Goal: Check status: Check status

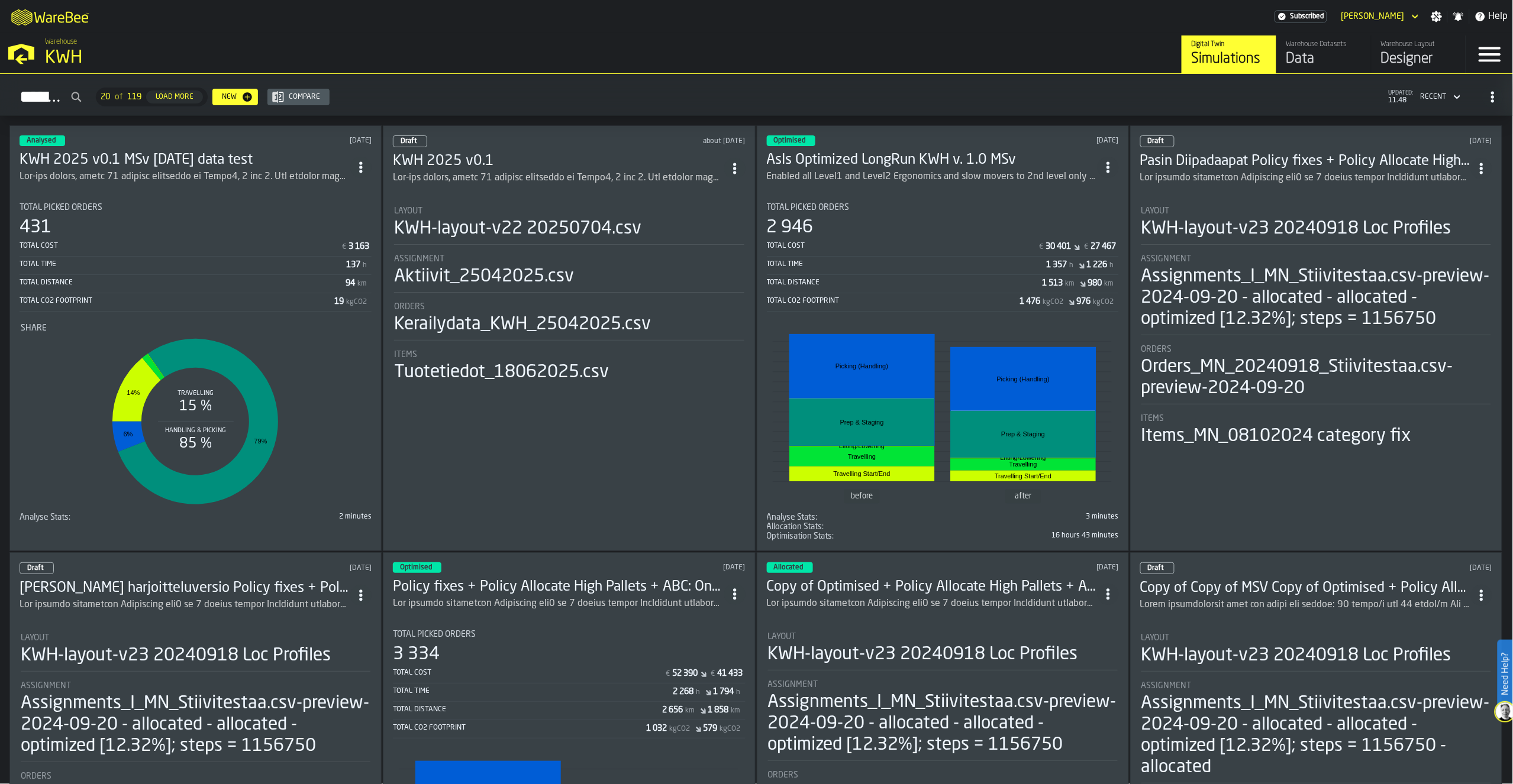
click at [1299, 55] on div "Data" at bounding box center [1323, 59] width 75 height 19
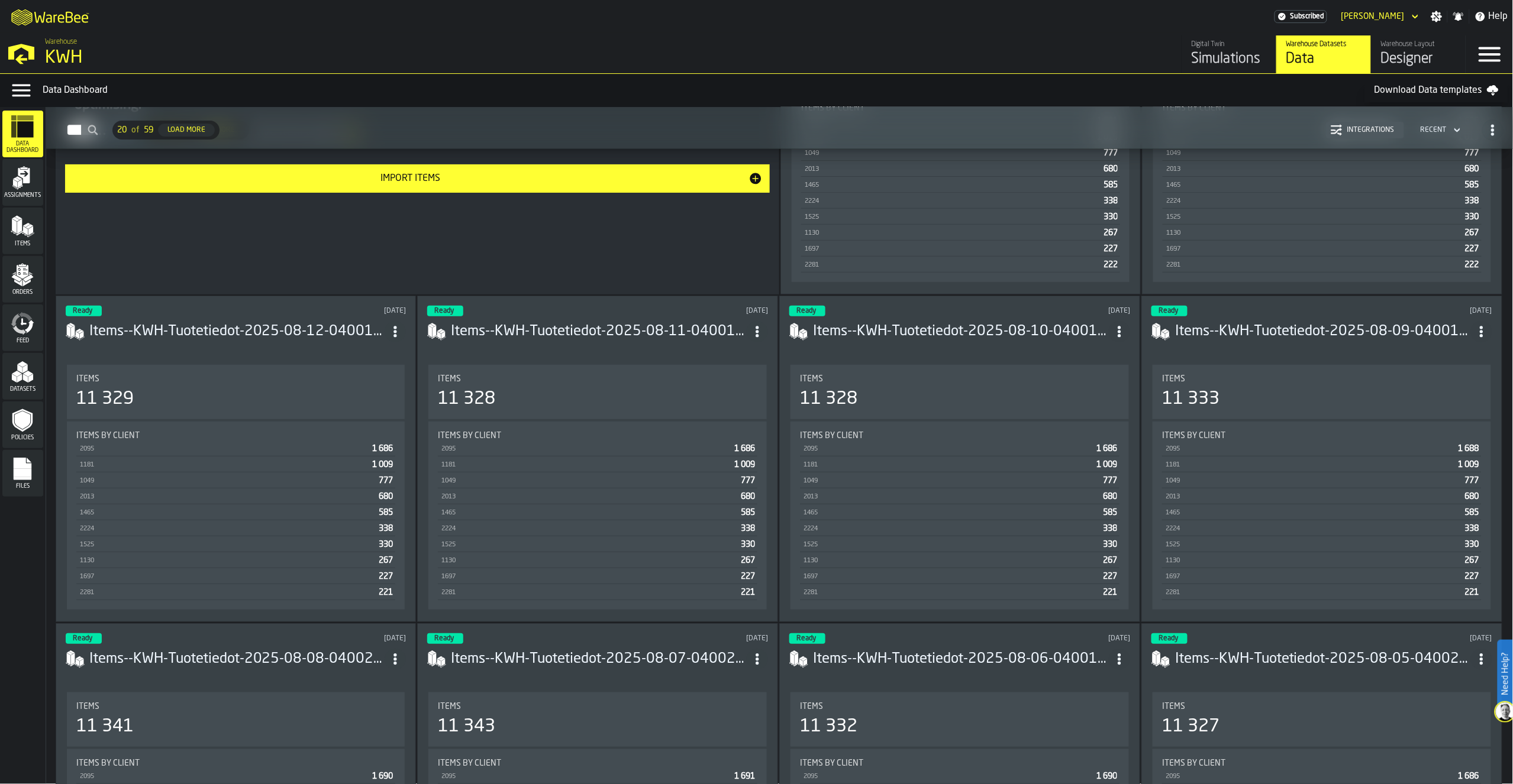
scroll to position [2365, 0]
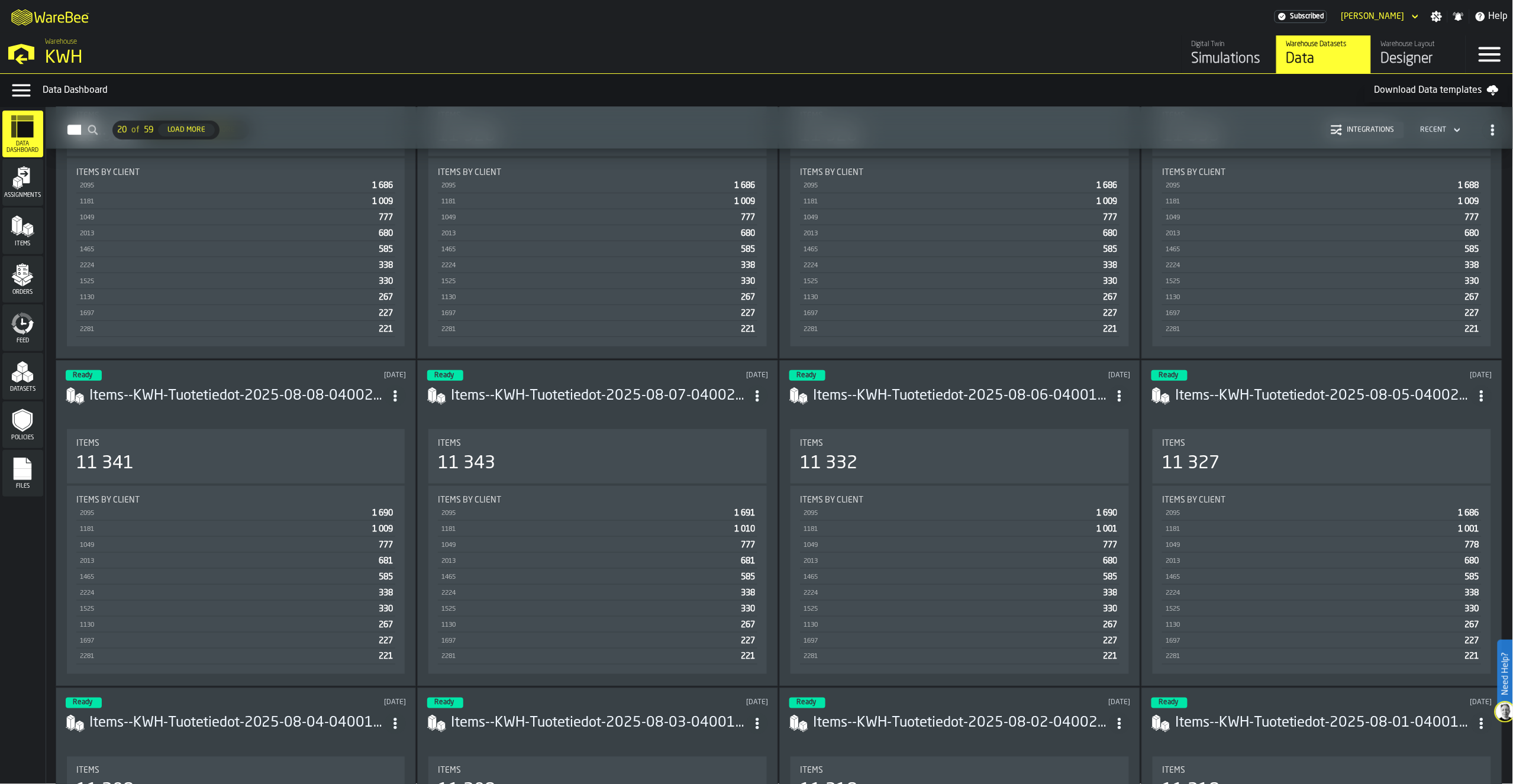
click at [1372, 131] on div "Integrations" at bounding box center [1371, 130] width 57 height 8
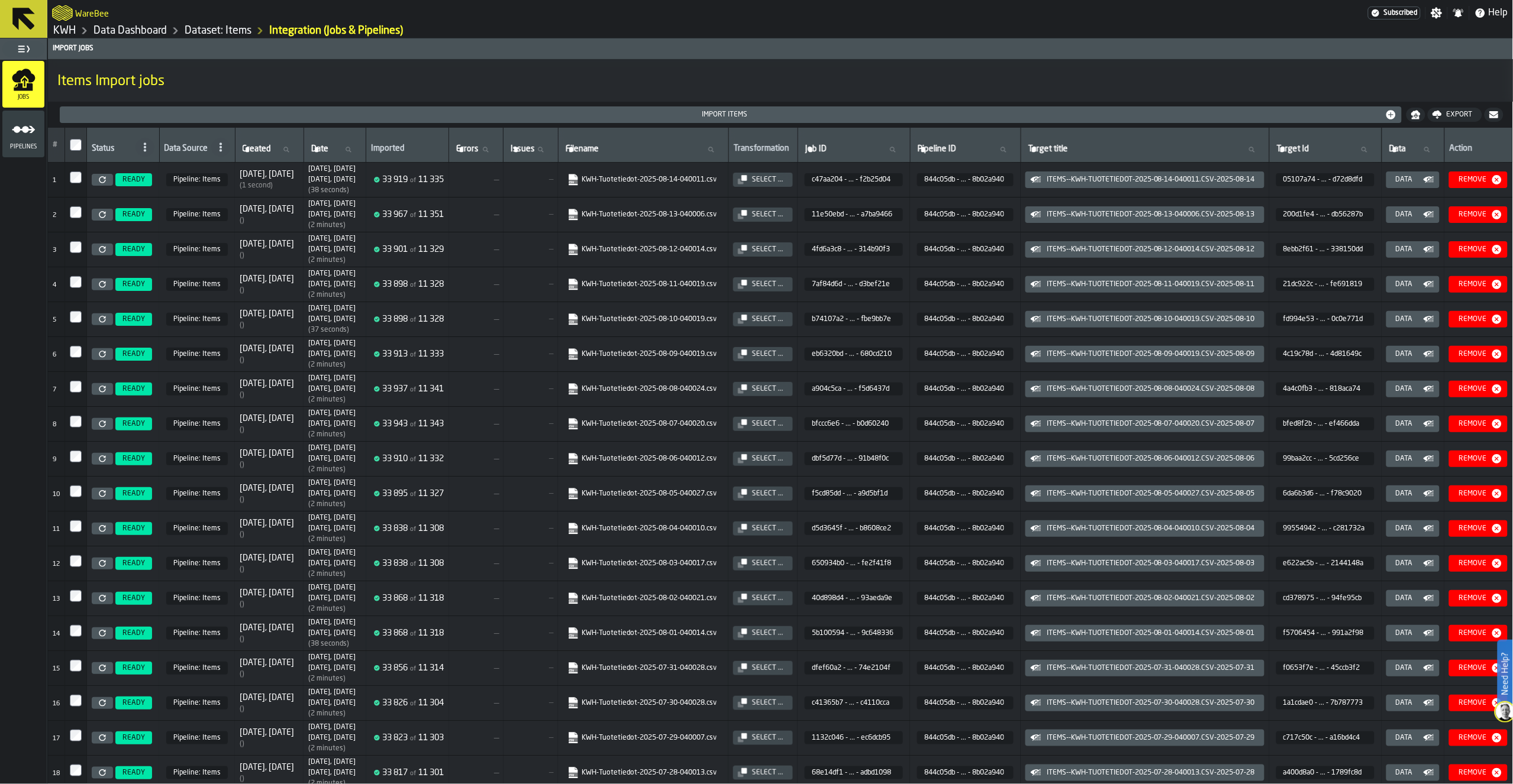
click at [132, 31] on link "Data Dashboard" at bounding box center [130, 31] width 74 height 13
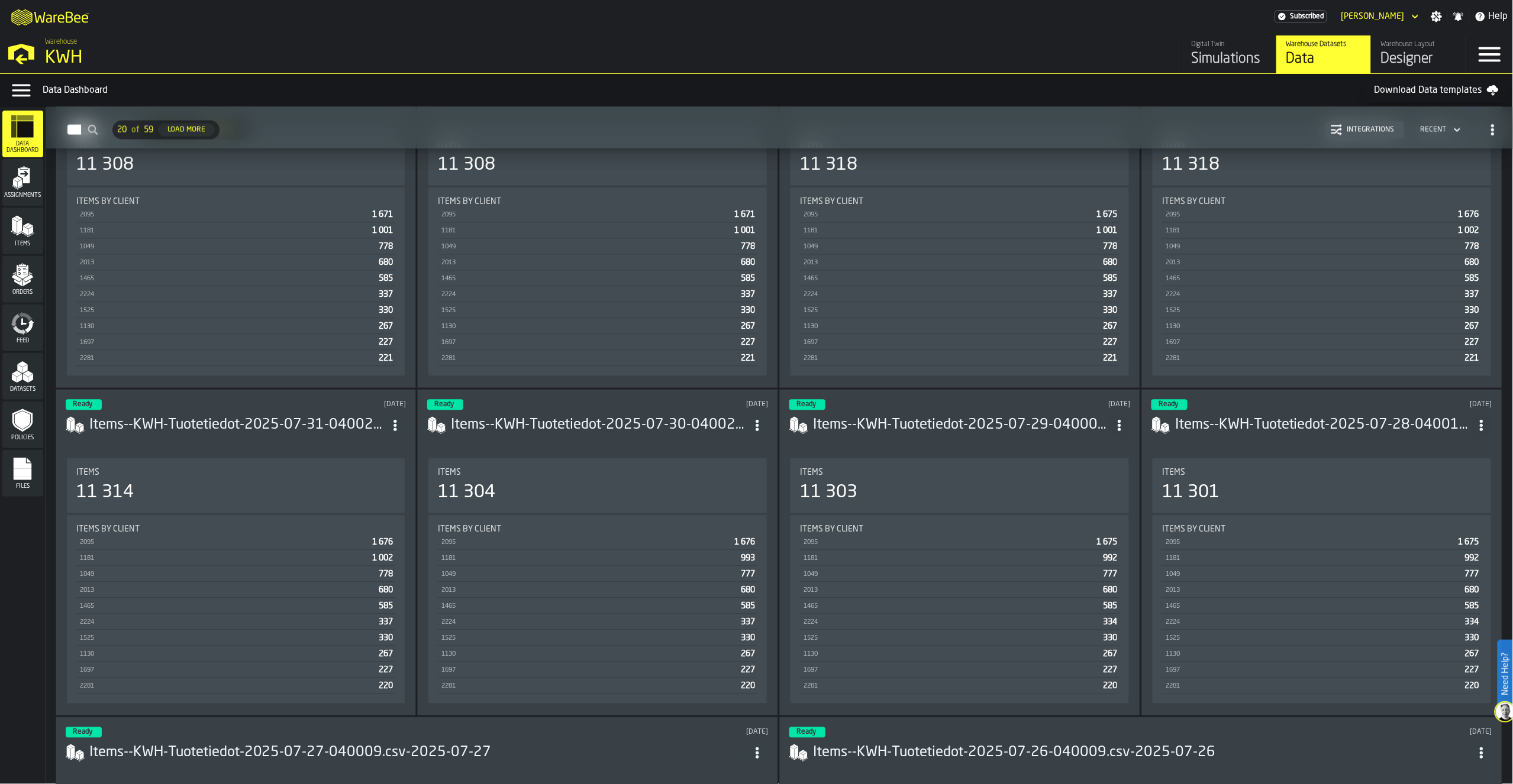
scroll to position [3022, 0]
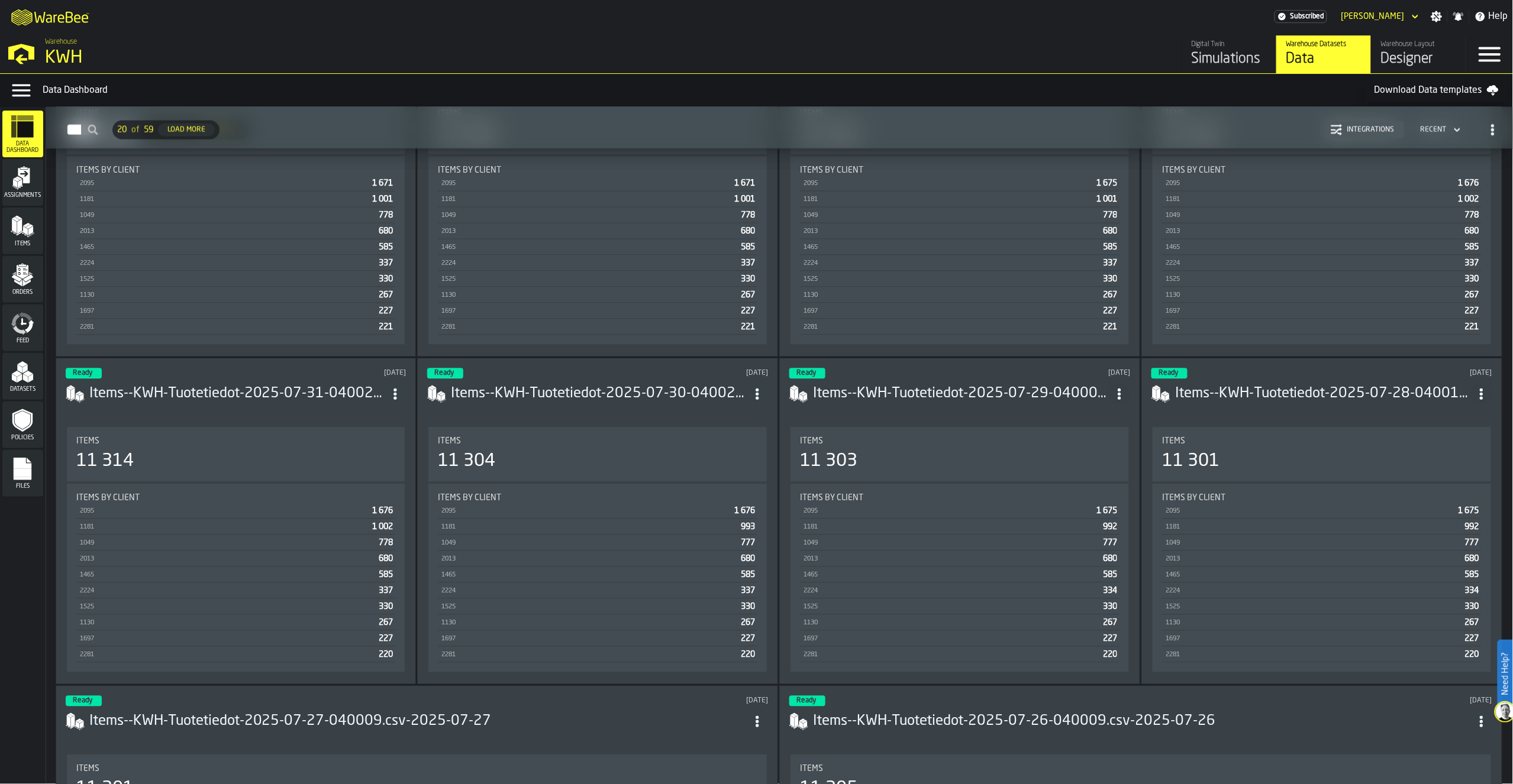
click at [1443, 124] on div "Recent" at bounding box center [1433, 130] width 35 height 13
click at [1358, 129] on div "Integrations" at bounding box center [1371, 130] width 57 height 8
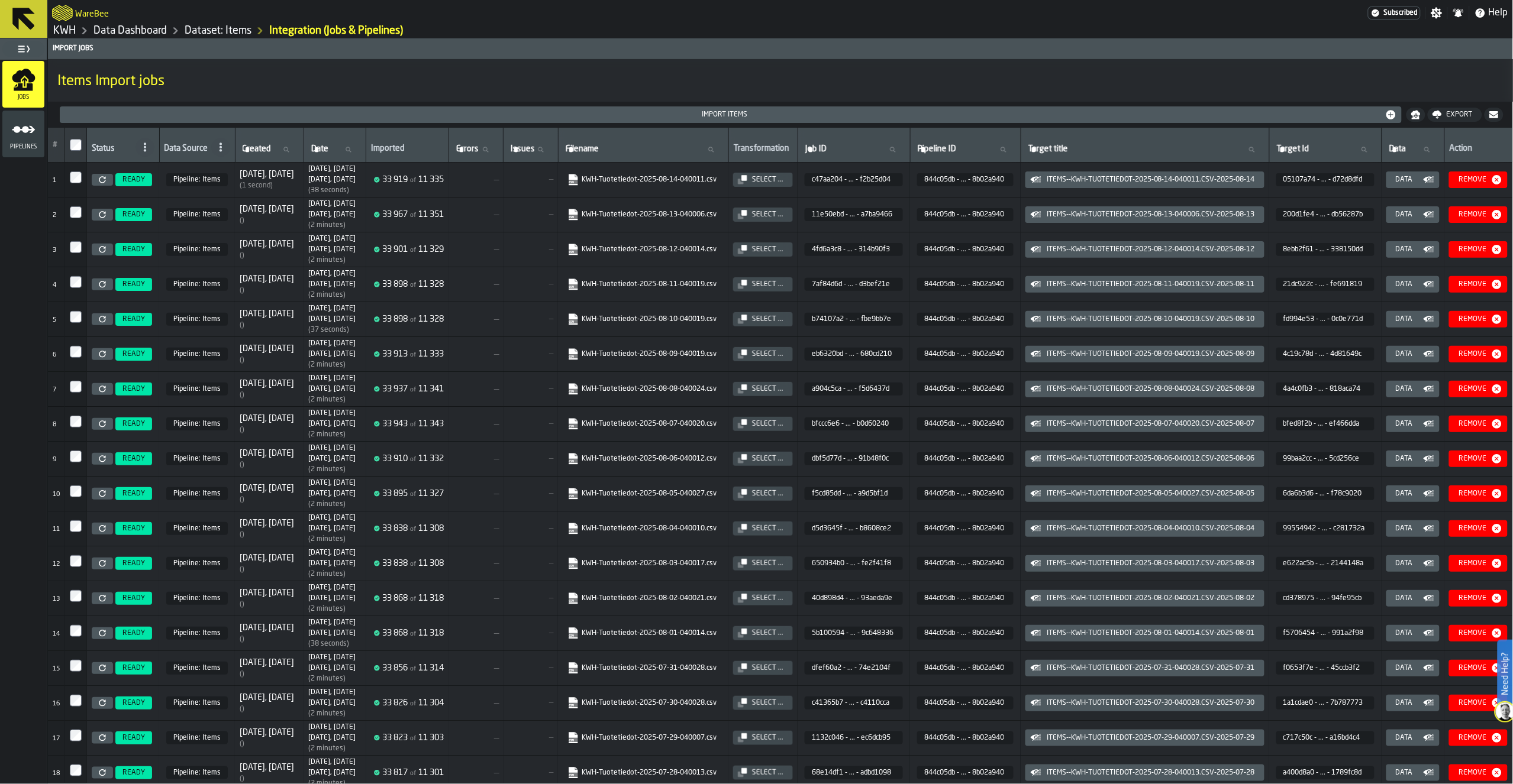
click at [0, 133] on html "Need Help? WareBee Subscribed Settings Notifications Help KWH Data Dashboard Da…" at bounding box center [756, 392] width 1513 height 784
click at [18, 125] on icon "menu Pipelines" at bounding box center [24, 129] width 24 height 24
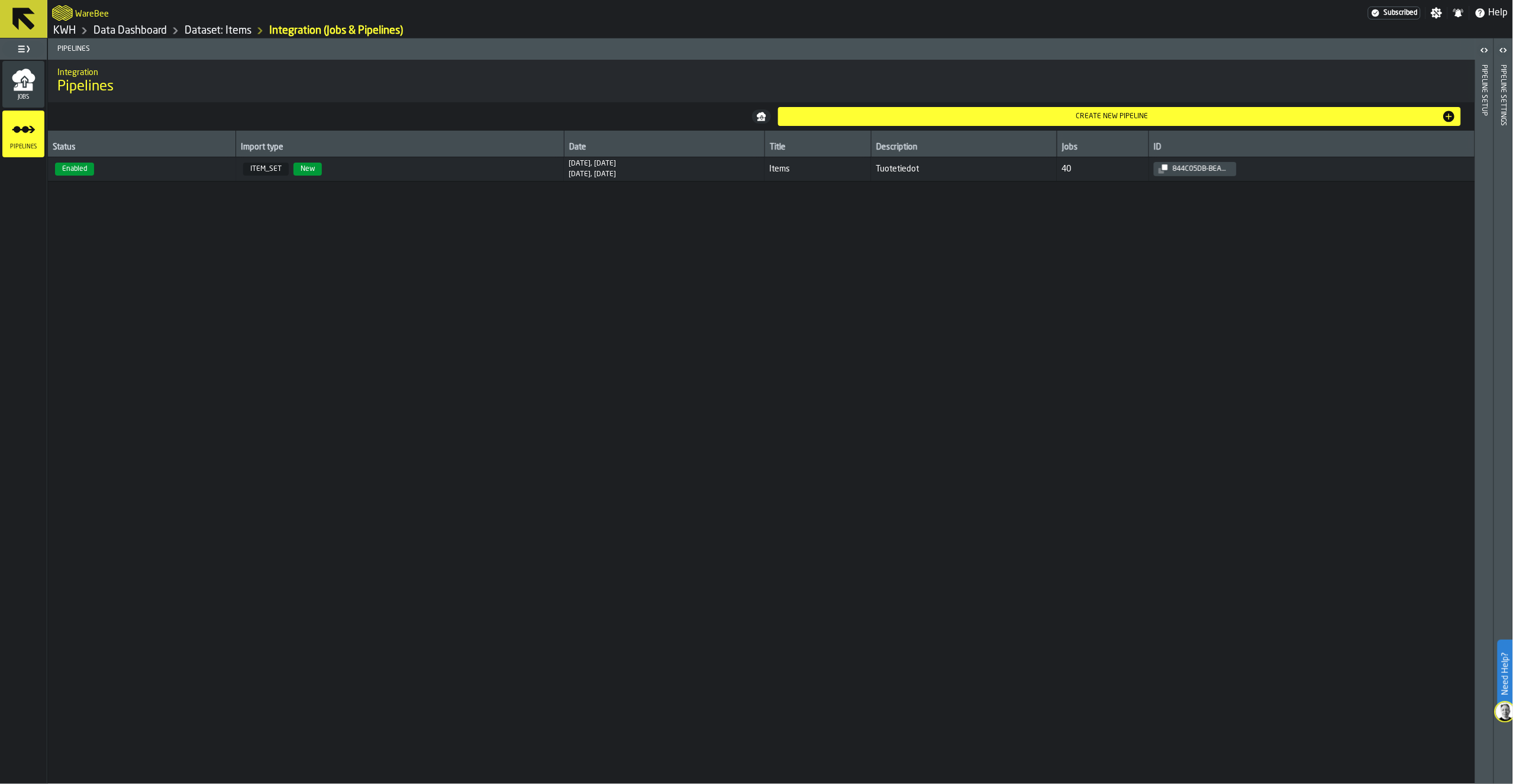
click at [21, 78] on icon "menu Jobs" at bounding box center [23, 75] width 23 height 14
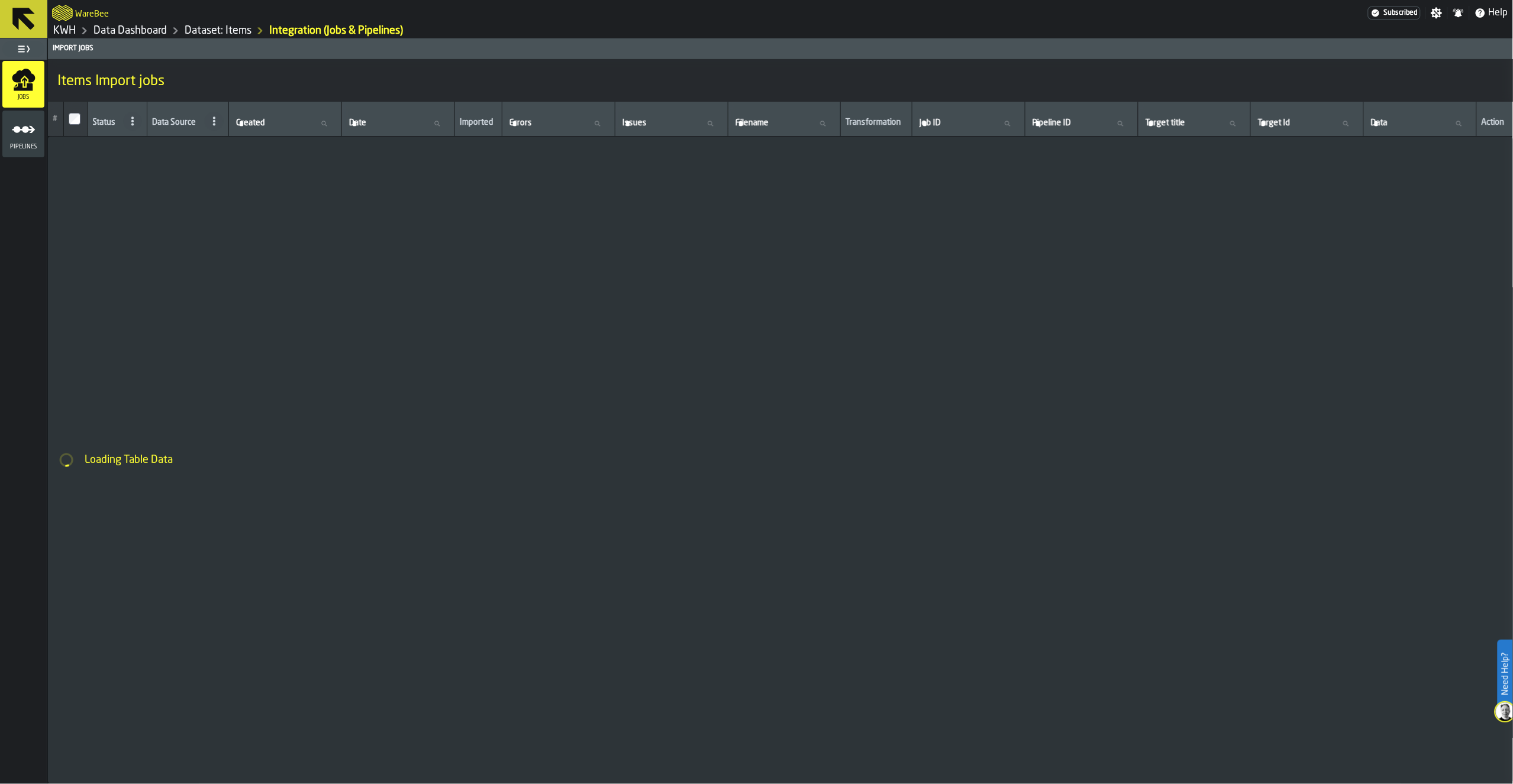
click at [28, 50] on icon "button-toggle-Toggle Full Menu" at bounding box center [28, 49] width 3 height 7
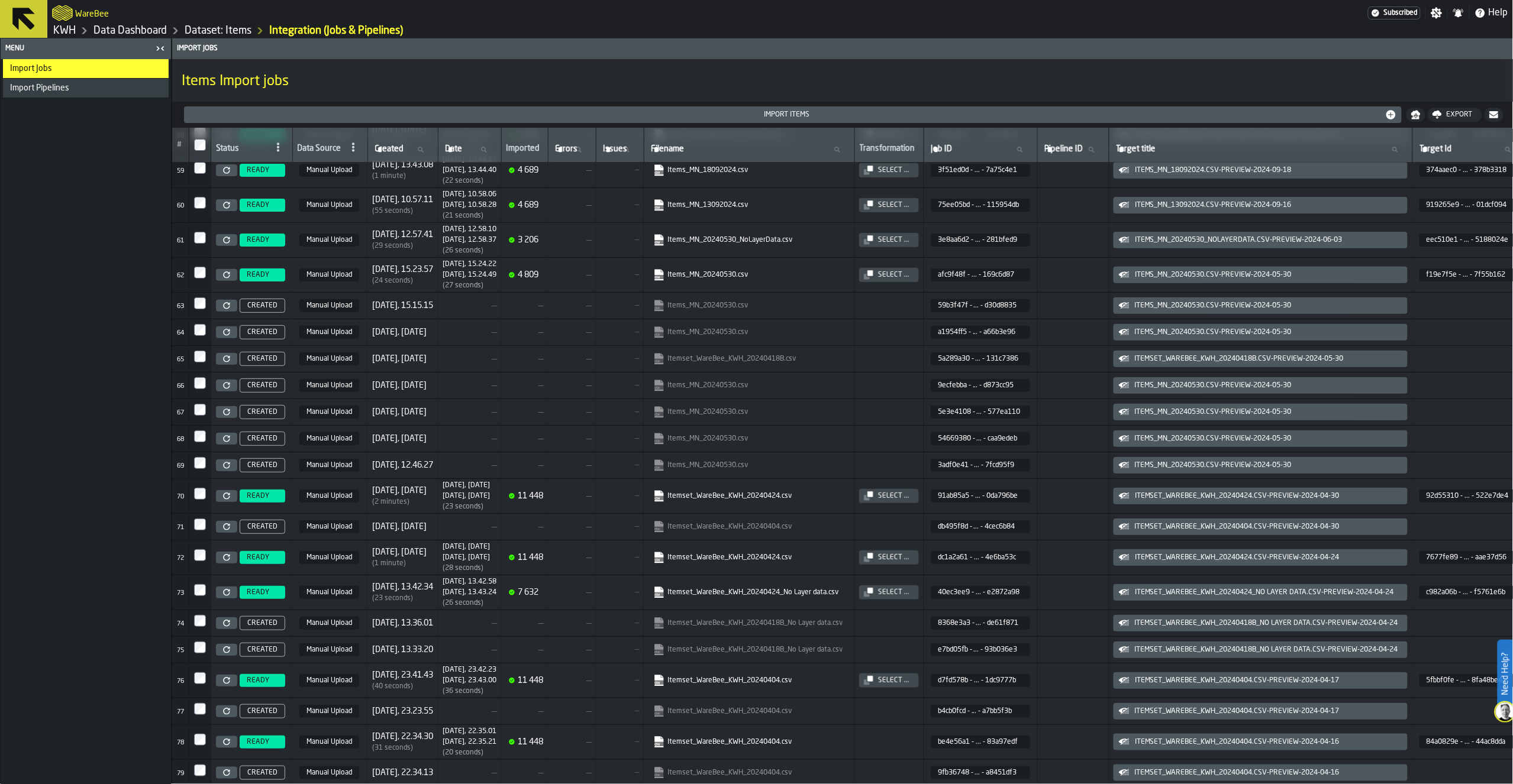
scroll to position [1988, 0]
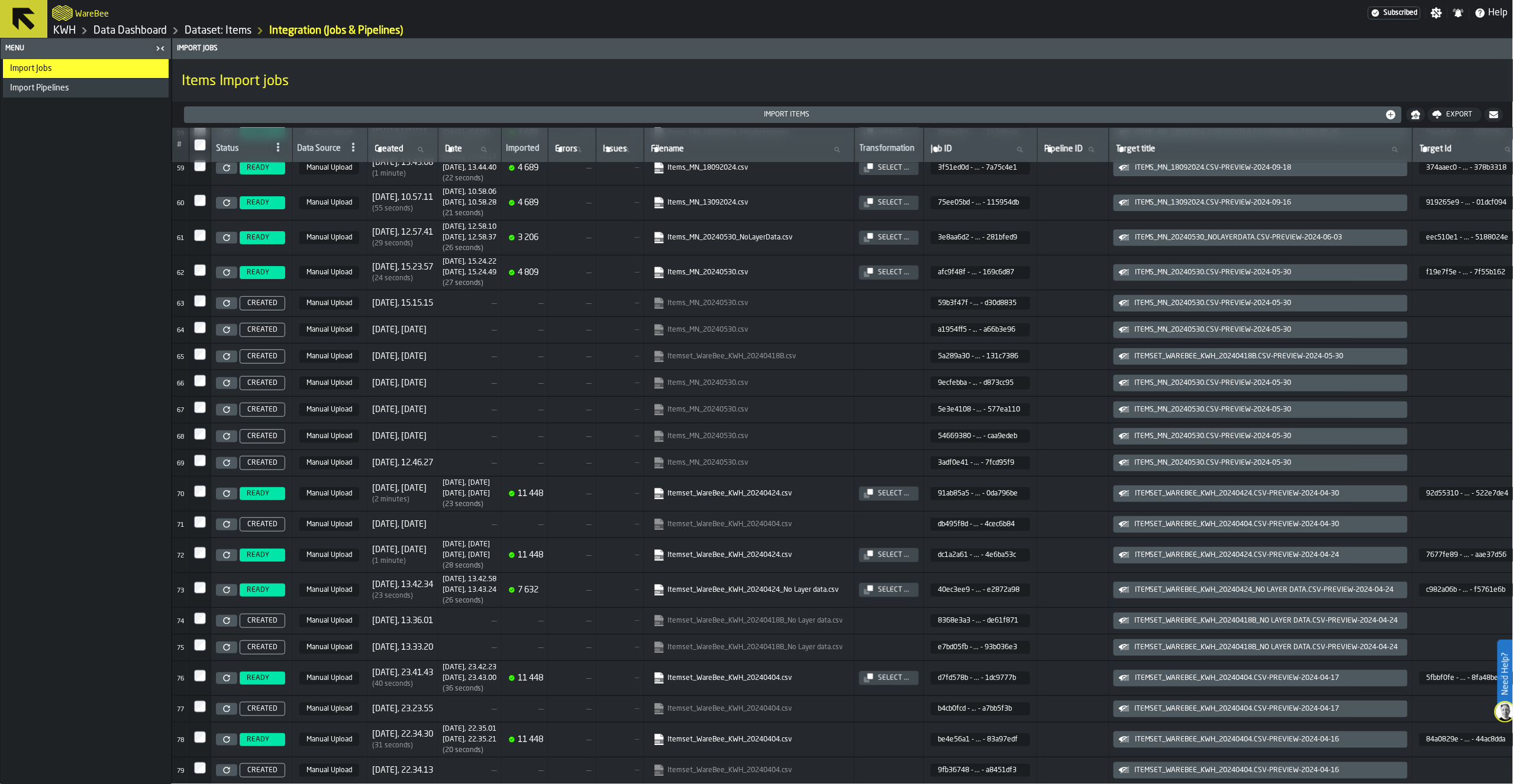
click at [208, 25] on link "Dataset: Items" at bounding box center [218, 31] width 67 height 13
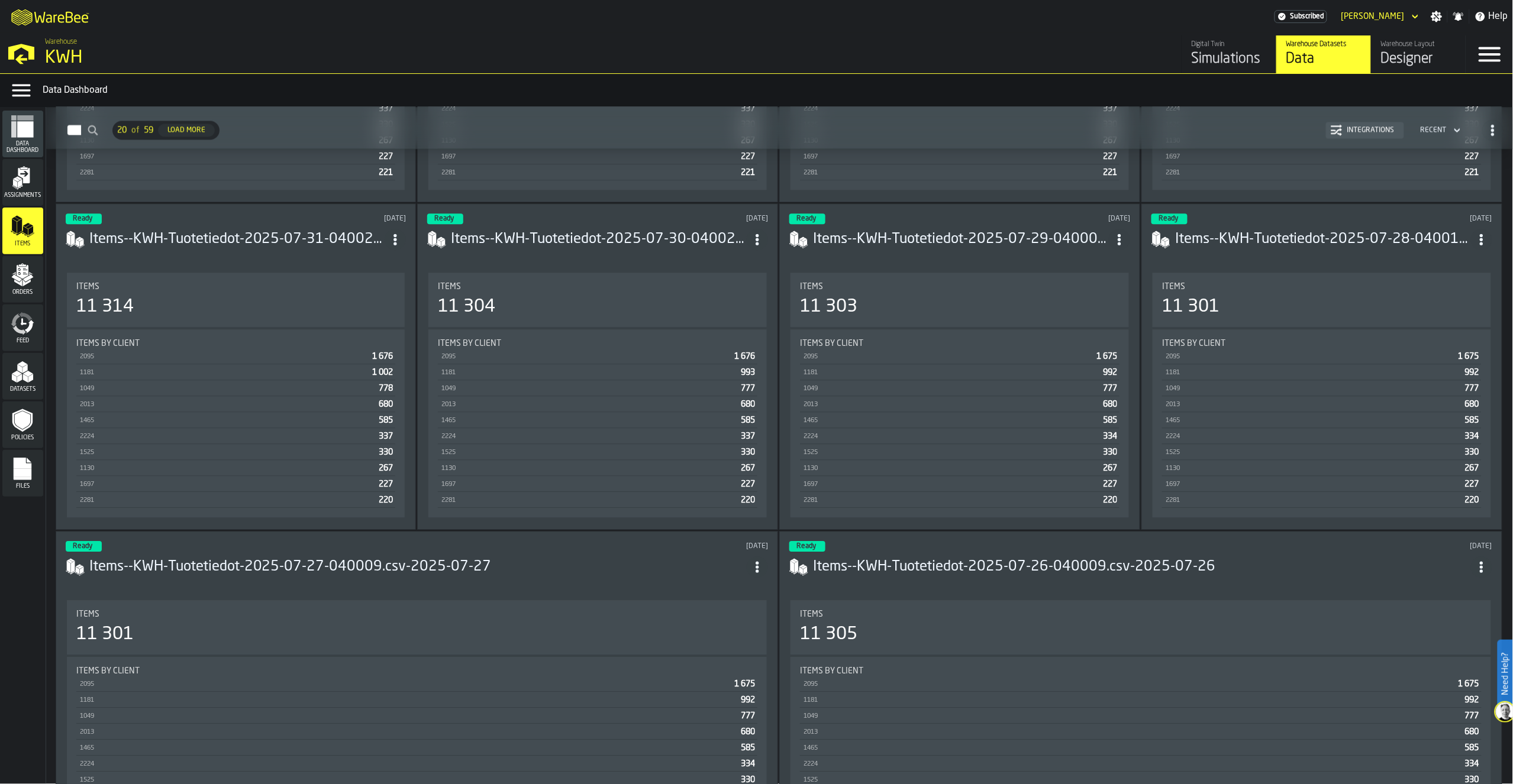
scroll to position [1054, 0]
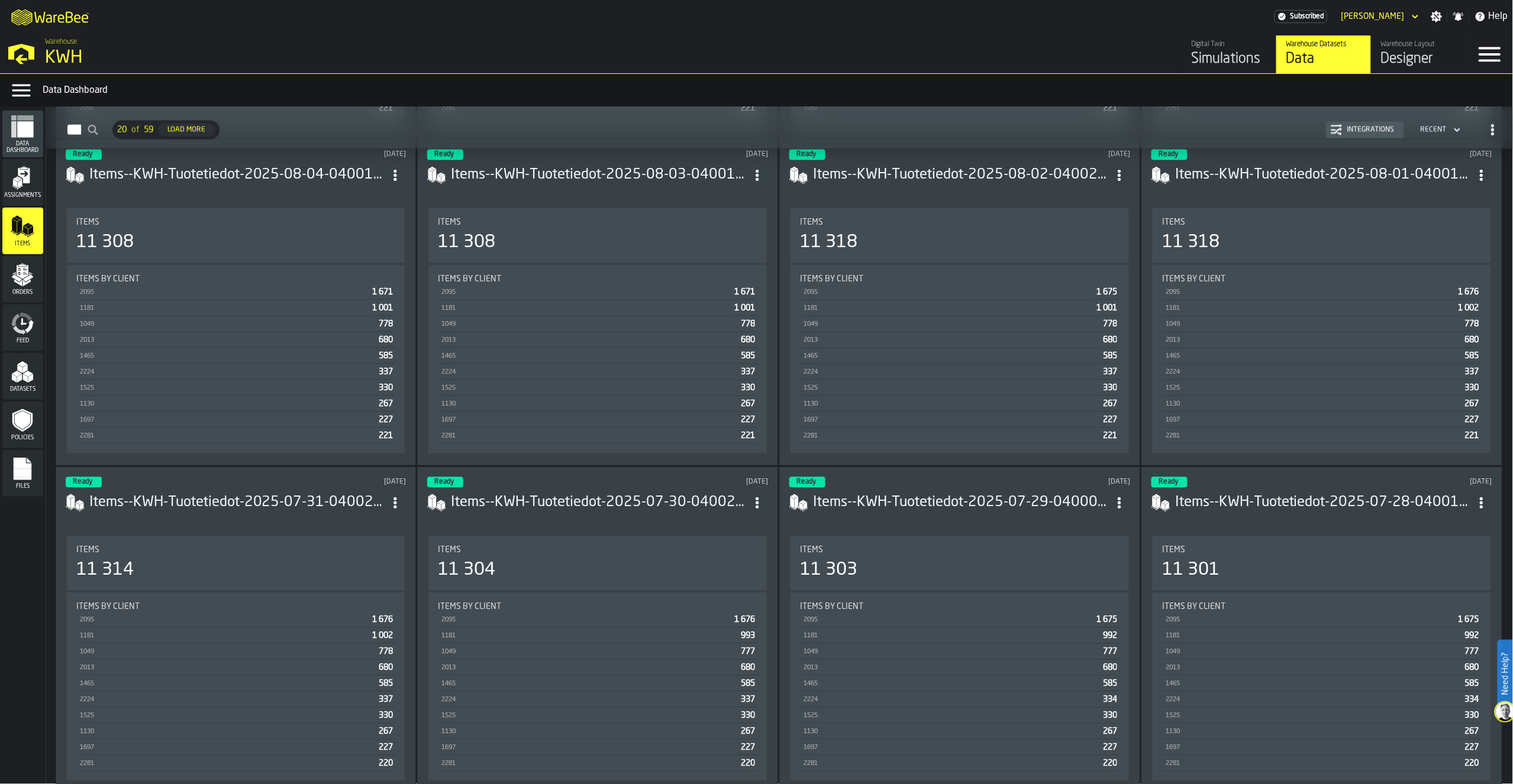
click at [30, 280] on icon "menu Orders" at bounding box center [23, 275] width 24 height 24
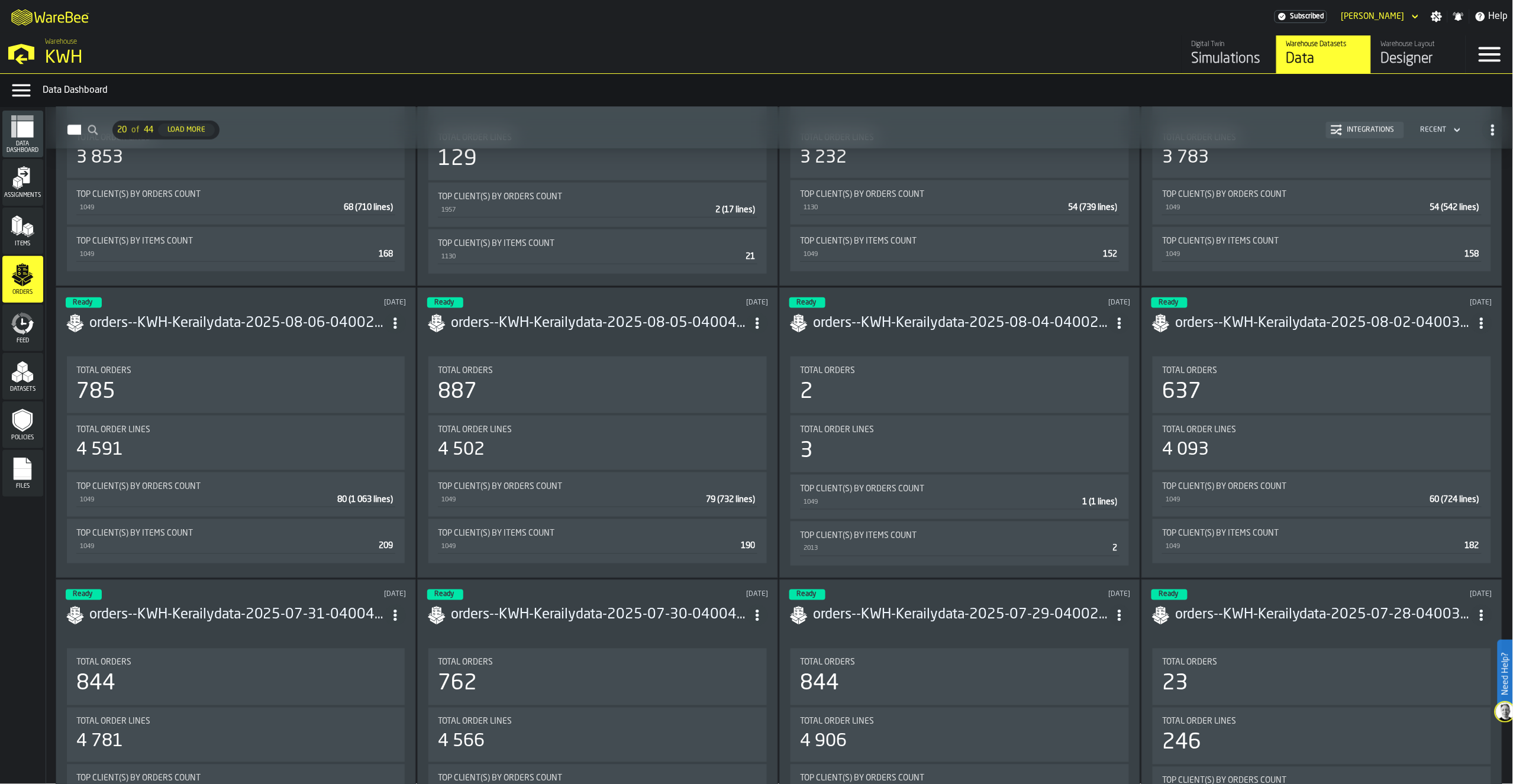
scroll to position [528, 0]
click at [1341, 122] on button "Integrations" at bounding box center [1365, 130] width 78 height 17
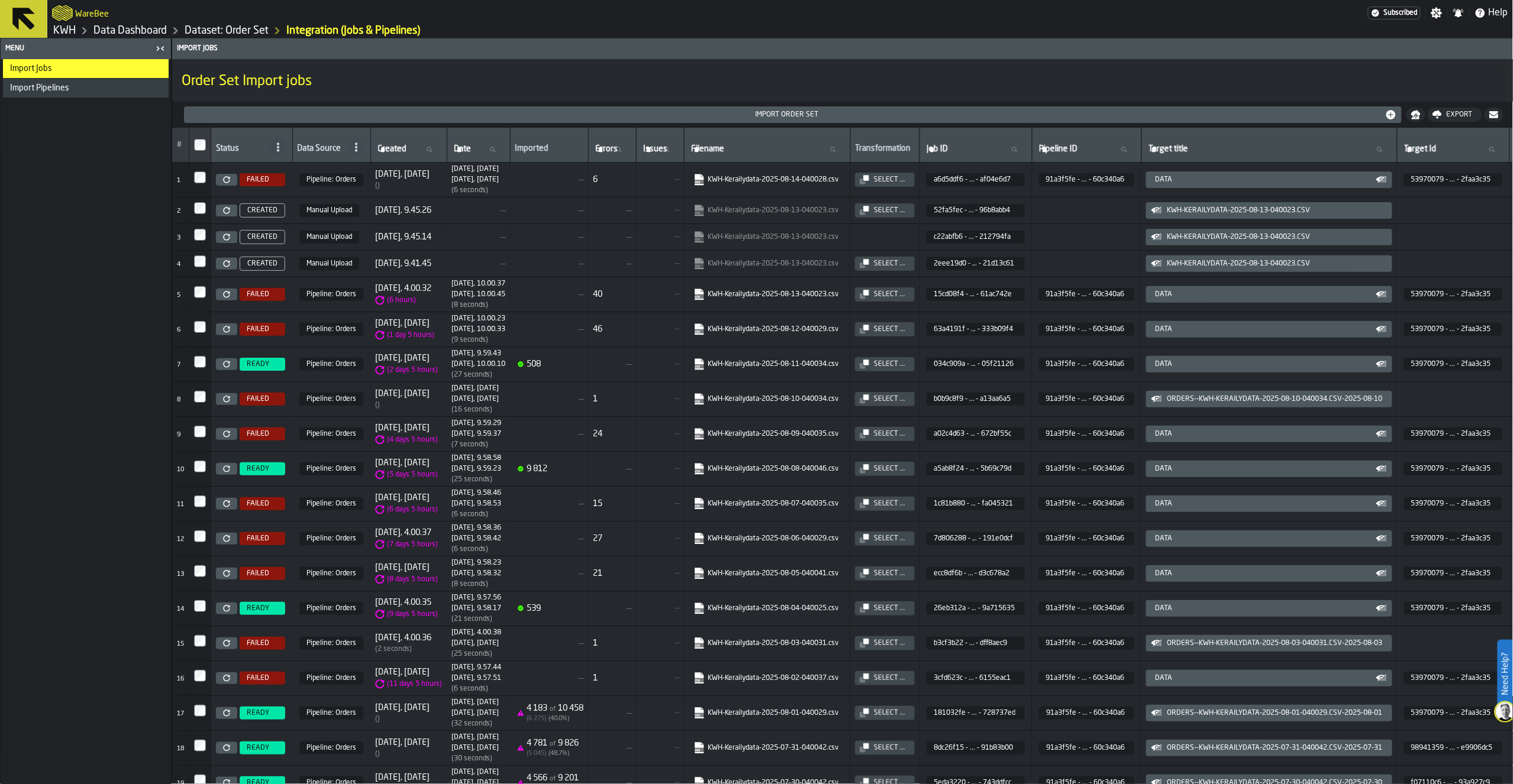
click at [263, 177] on span "FAILED" at bounding box center [258, 180] width 23 height 8
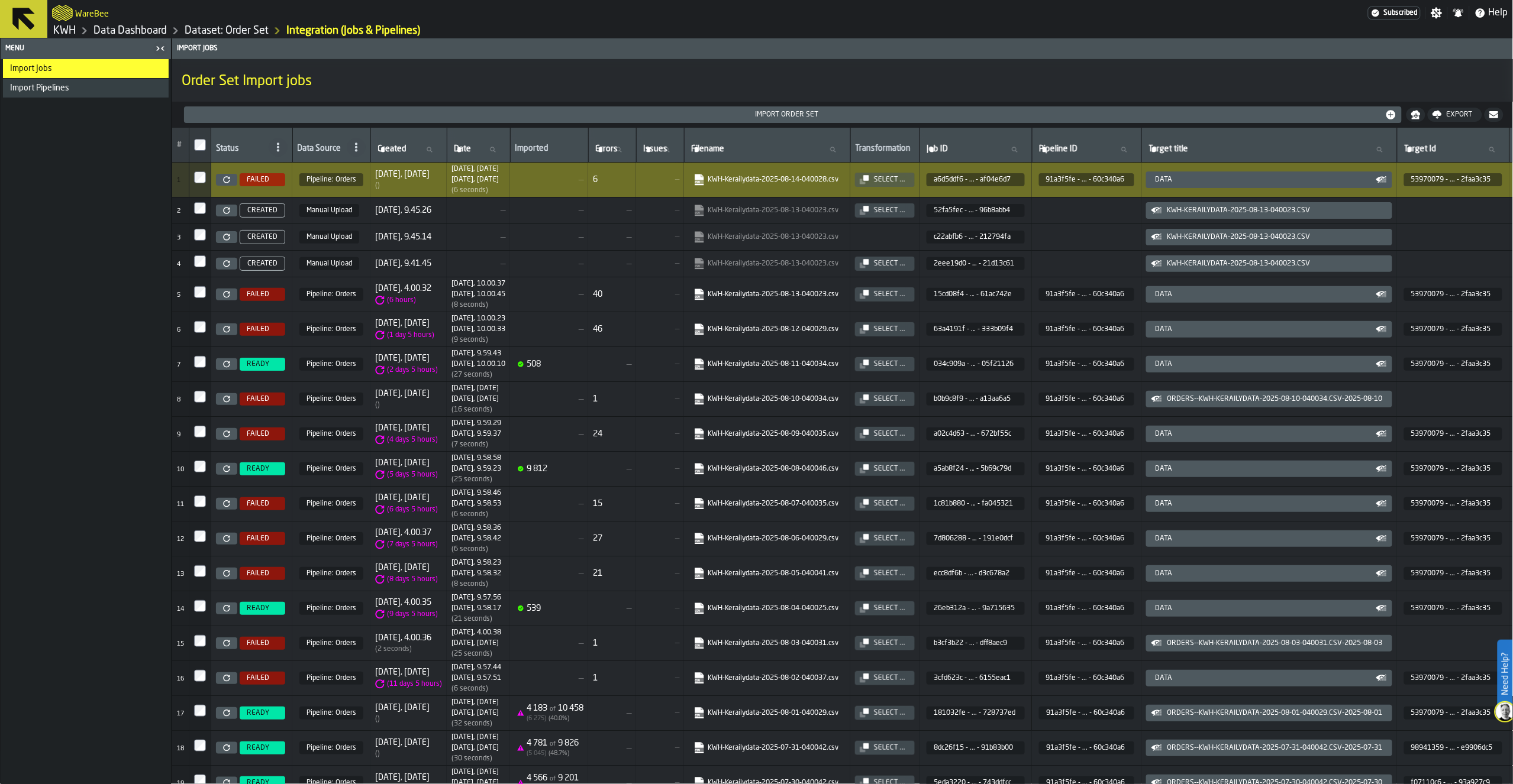
click at [625, 178] on div "6" at bounding box center [612, 180] width 38 height 9
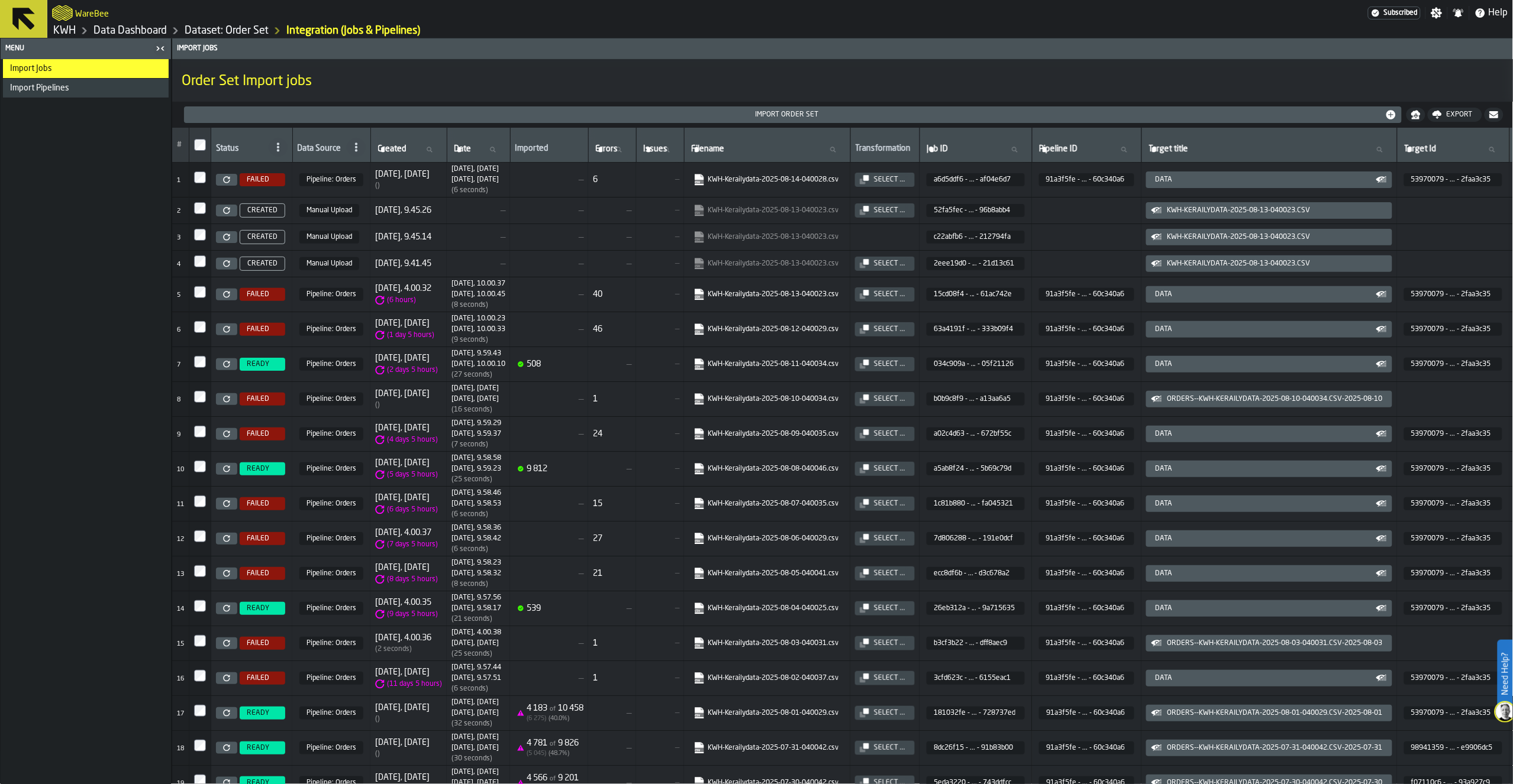
click at [128, 31] on link "Data Dashboard" at bounding box center [130, 31] width 74 height 13
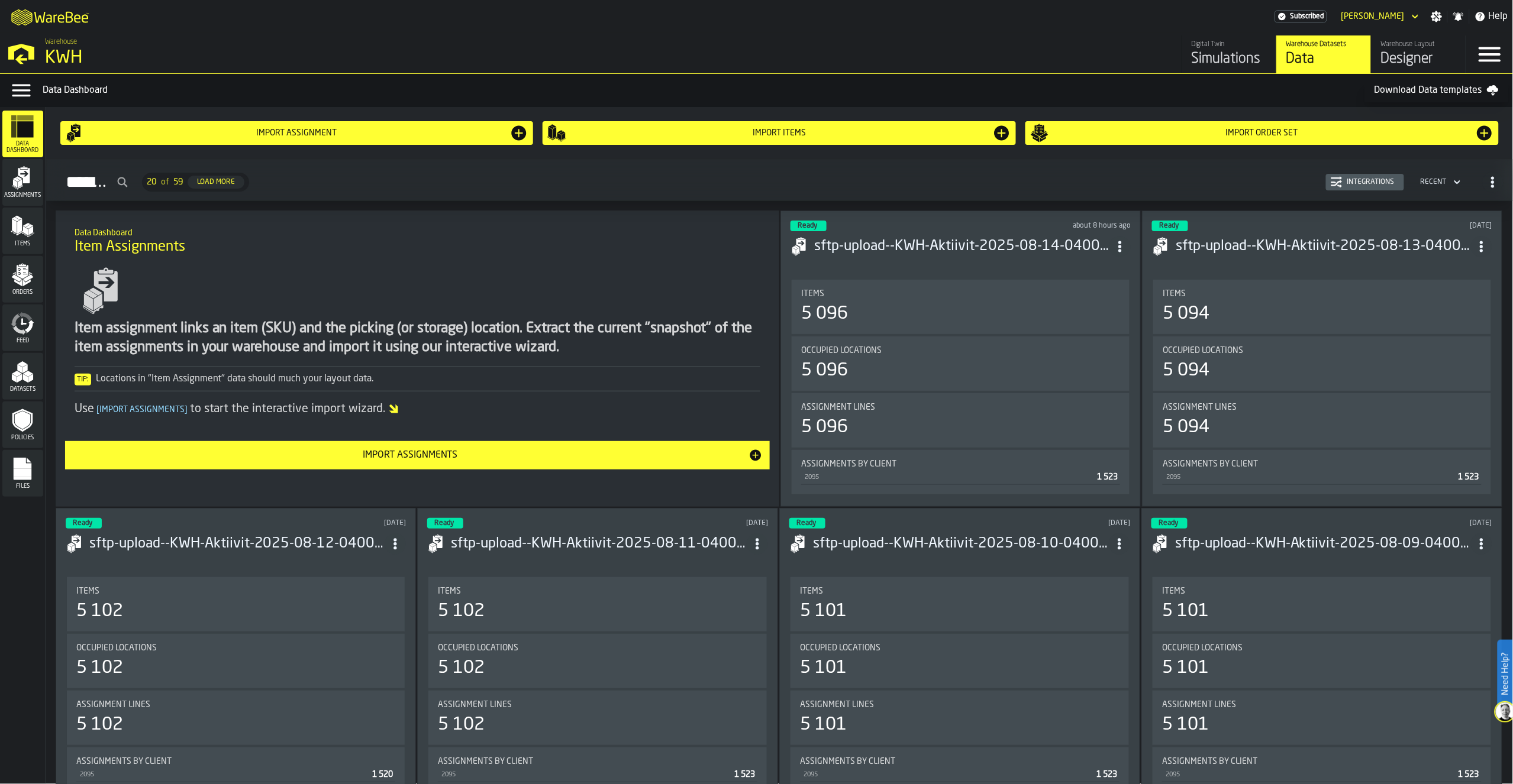
click at [32, 286] on icon "menu Orders" at bounding box center [23, 275] width 24 height 24
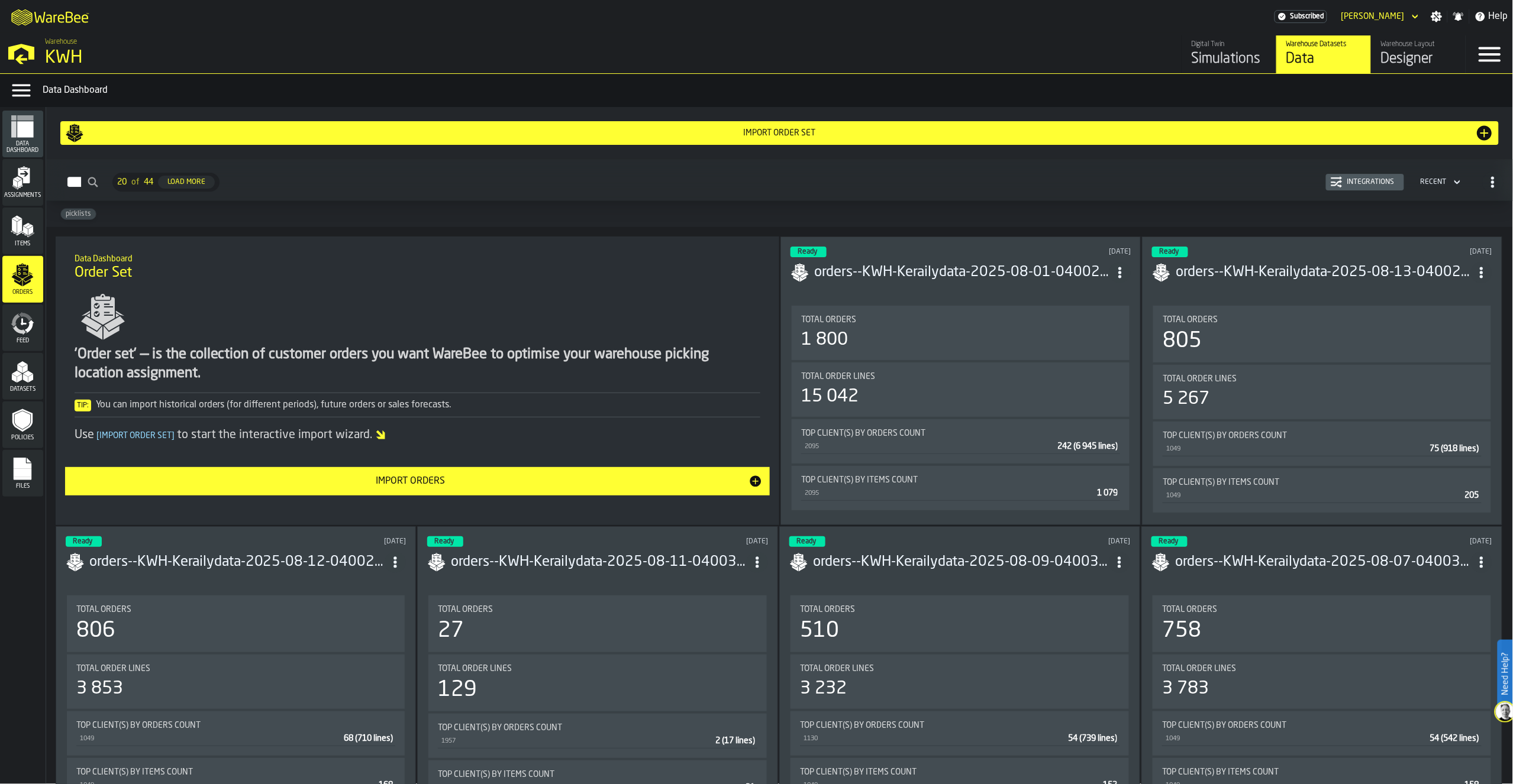
click at [929, 263] on h3 "orders--KWH-Kerailydata-2025-08-01-040029.csv-2025-08-01" at bounding box center [962, 273] width 295 height 19
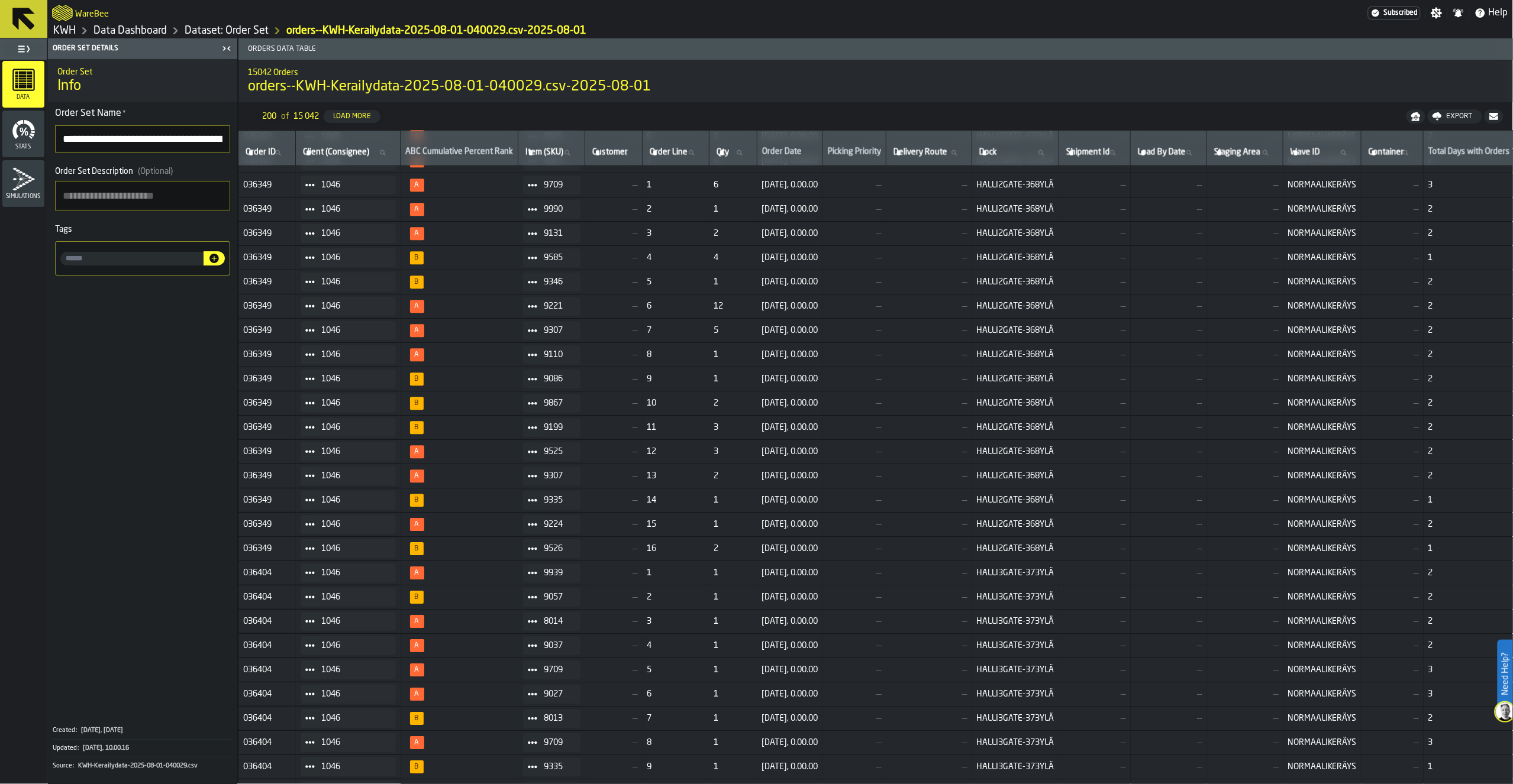
scroll to position [1097, 0]
